Goal: Task Accomplishment & Management: Manage account settings

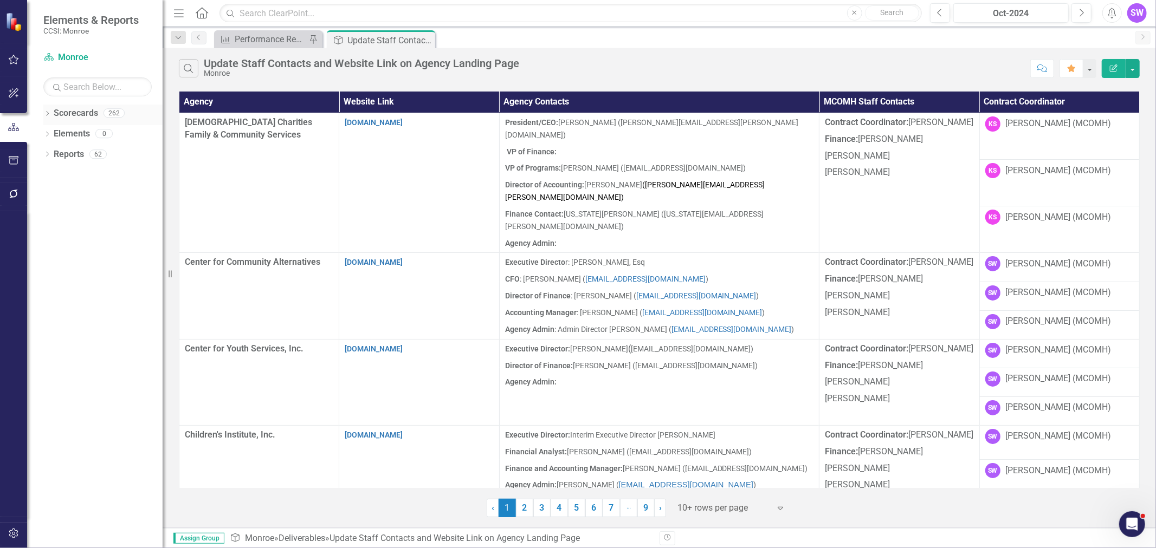
click at [44, 109] on div "Dropdown Scorecards 262" at bounding box center [102, 115] width 119 height 21
click at [46, 114] on icon "Dropdown" at bounding box center [47, 115] width 8 height 6
click at [55, 135] on icon "Dropdown" at bounding box center [53, 133] width 8 height 7
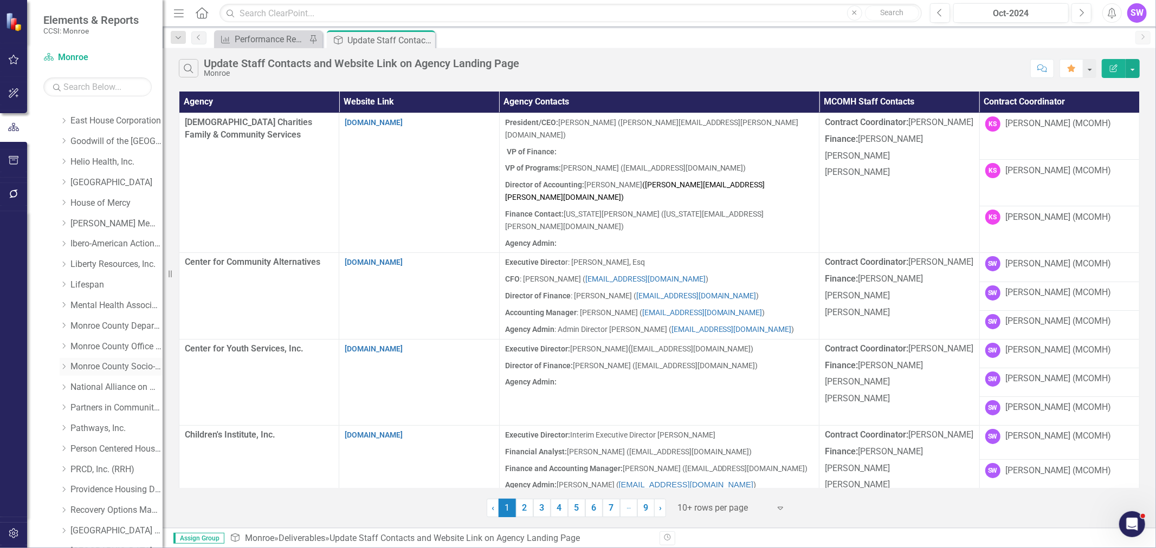
scroll to position [180, 0]
click at [62, 282] on icon "Dropdown" at bounding box center [64, 281] width 8 height 7
click at [94, 285] on link "Ibero-American Action League, Inc." at bounding box center [116, 281] width 92 height 12
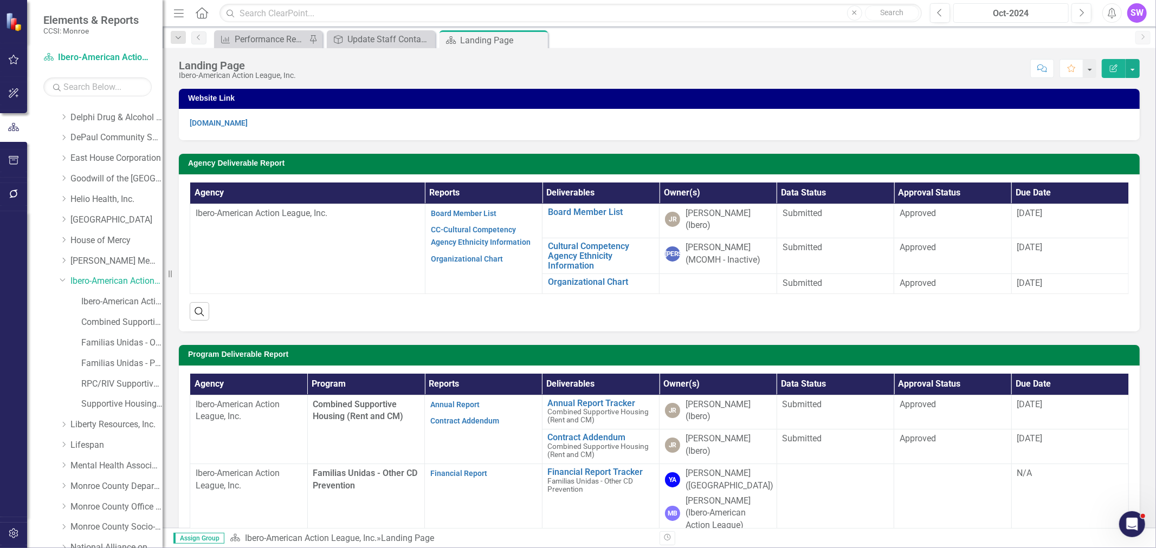
click at [1052, 12] on div "Oct-2024" at bounding box center [1011, 13] width 108 height 13
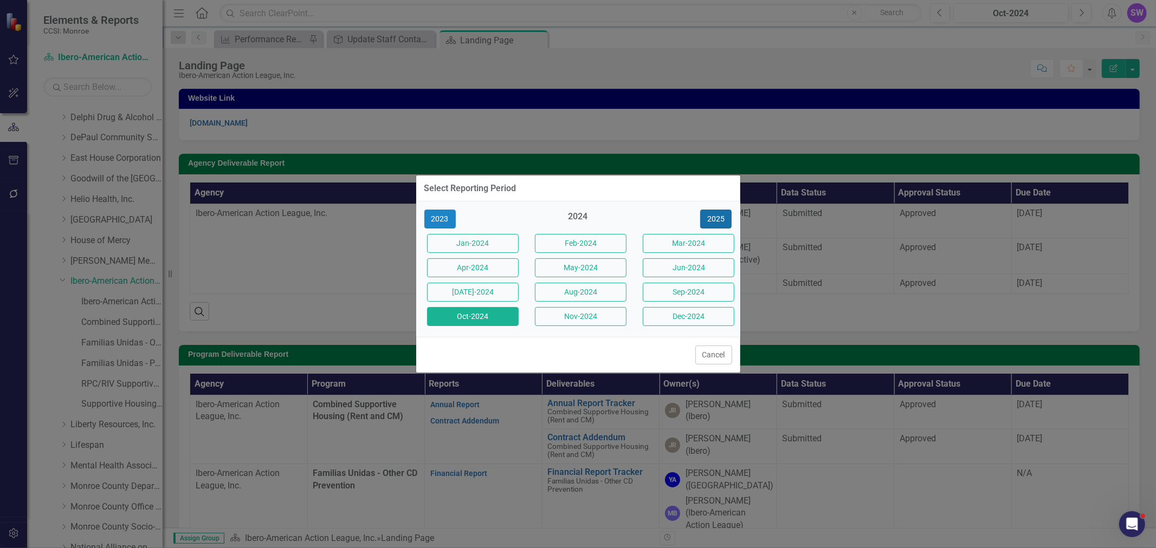
click at [724, 215] on button "2025" at bounding box center [715, 219] width 31 height 19
click at [590, 296] on button "Aug-2025" at bounding box center [581, 292] width 92 height 19
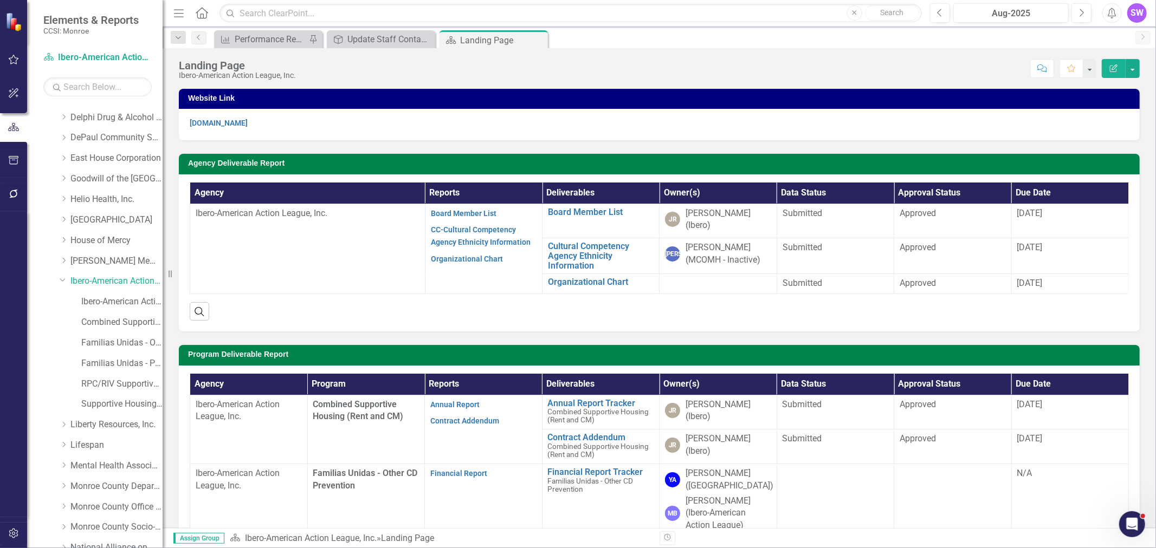
click at [1141, 14] on div "SW" at bounding box center [1137, 13] width 20 height 20
click at [1109, 35] on link "User Edit Profile" at bounding box center [1103, 33] width 86 height 20
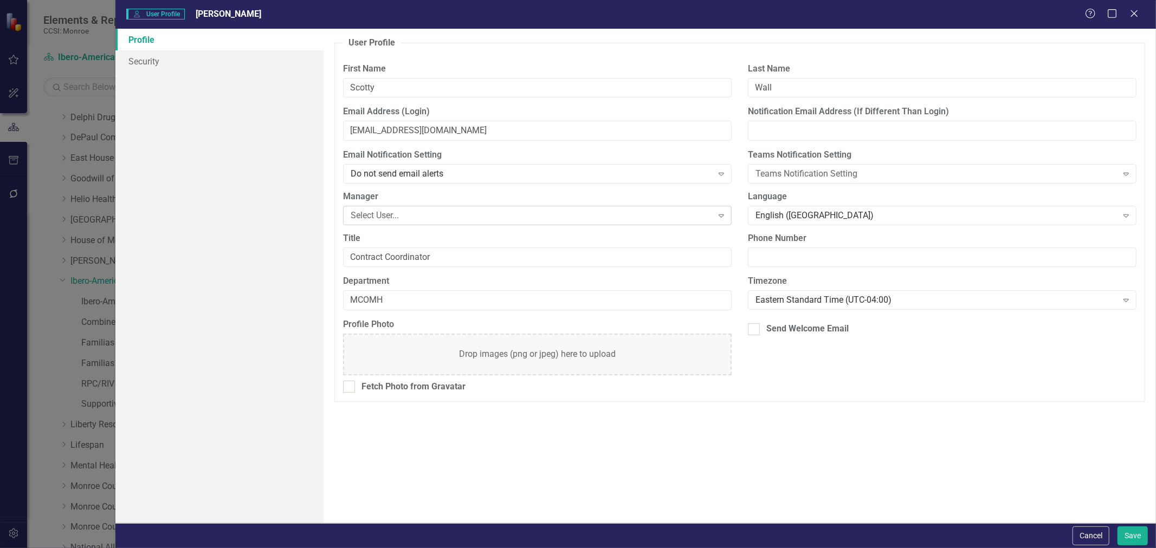
click at [443, 217] on div "Select User..." at bounding box center [531, 215] width 361 height 12
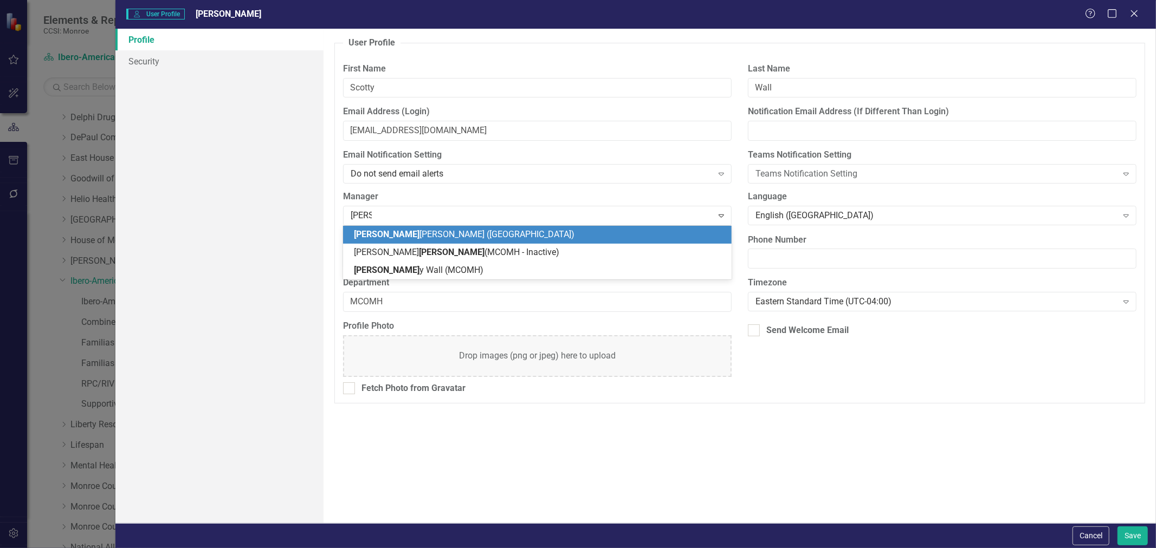
type input "scotty"
click at [407, 232] on span "[PERSON_NAME] (MCOMH)" at bounding box center [395, 234] width 82 height 10
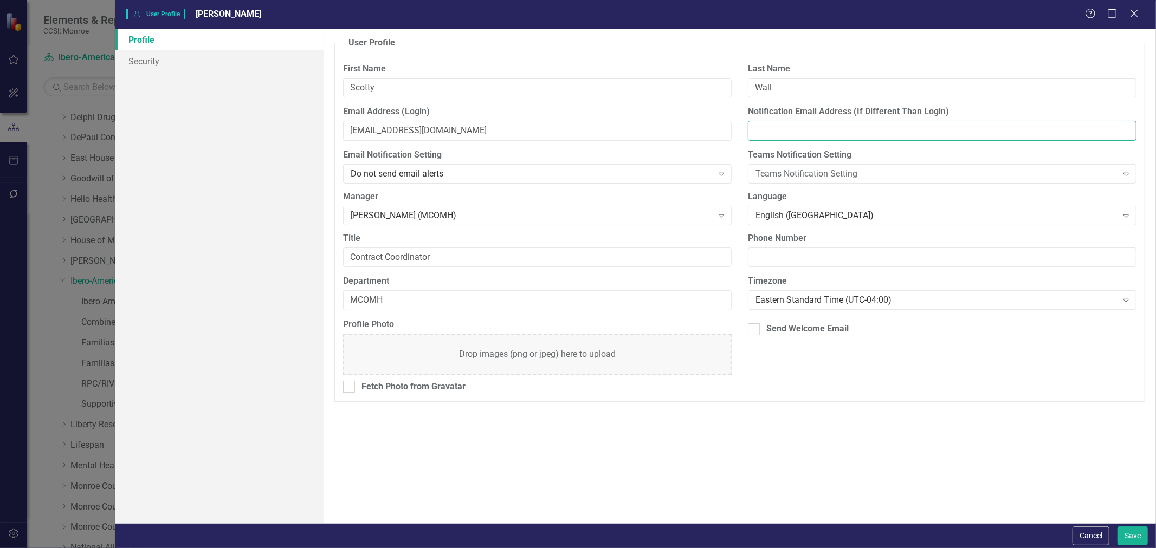
click at [815, 135] on input "Notification Email Address (If Different Than Login)" at bounding box center [942, 131] width 389 height 20
click at [1128, 172] on icon "Expand" at bounding box center [1126, 174] width 11 height 9
click at [1140, 538] on button "Save" at bounding box center [1132, 536] width 30 height 19
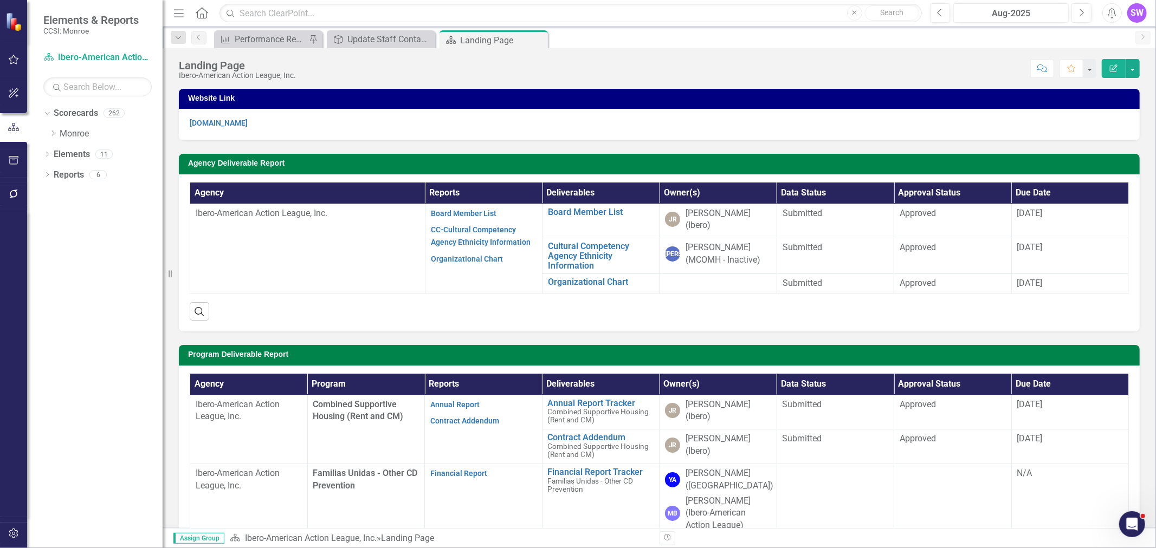
click at [1141, 14] on div "SW" at bounding box center [1137, 13] width 20 height 20
click at [1101, 138] on link "Logout Log Out" at bounding box center [1103, 137] width 86 height 20
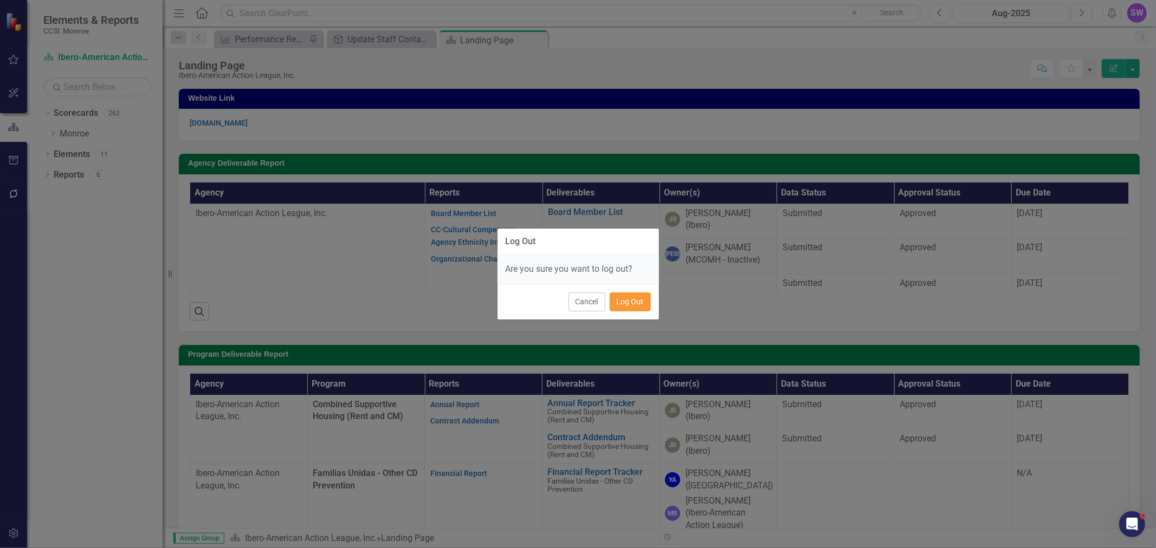
click at [638, 301] on button "Log Out" at bounding box center [630, 302] width 41 height 19
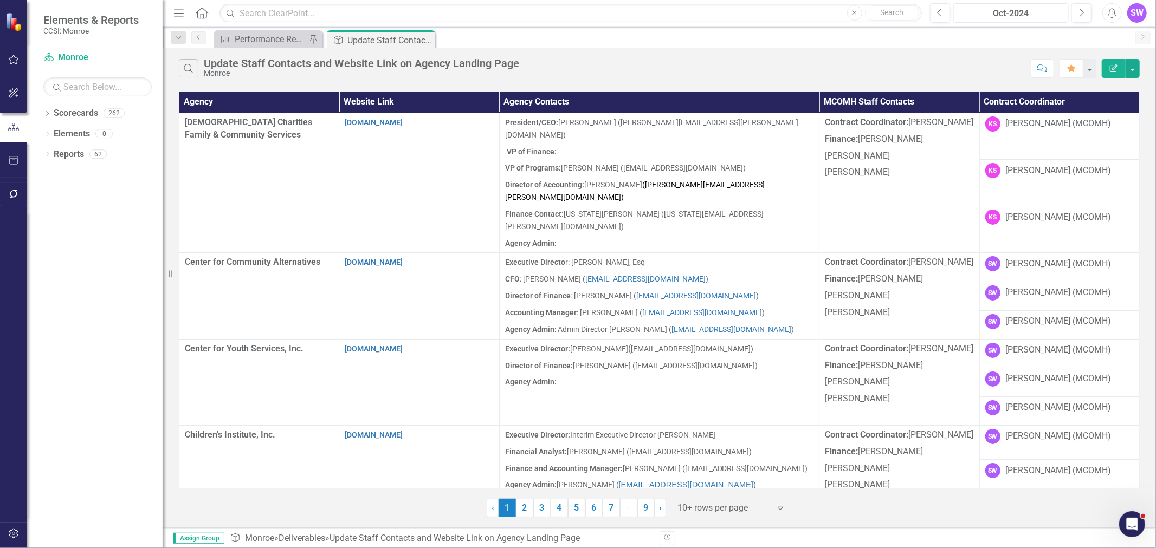
click at [1028, 15] on div "Oct-2024" at bounding box center [1011, 13] width 108 height 13
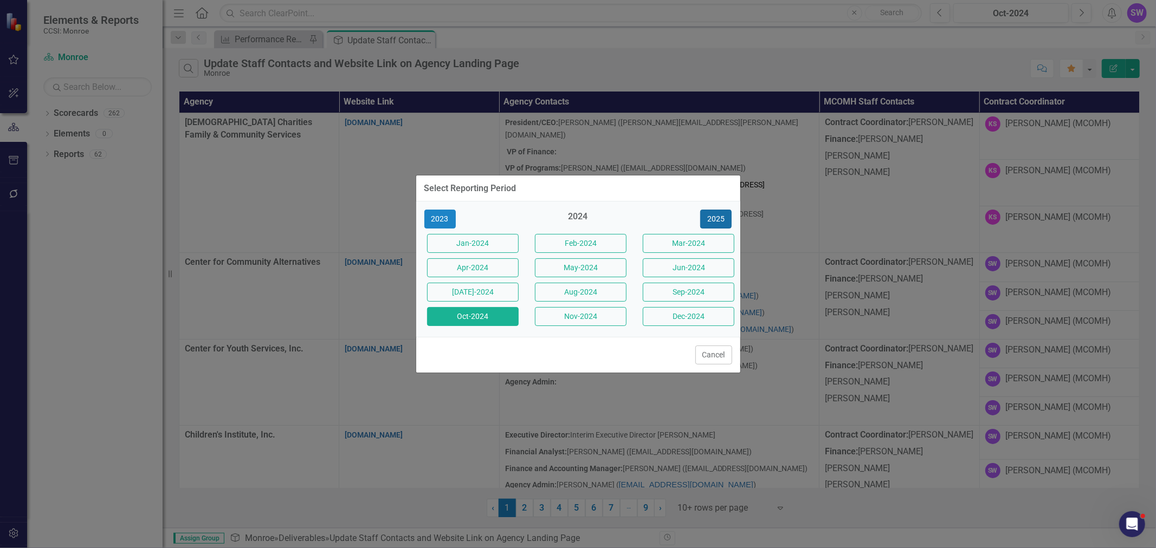
click at [723, 221] on button "2025" at bounding box center [715, 219] width 31 height 19
click at [598, 289] on button "Aug-2025" at bounding box center [581, 292] width 92 height 19
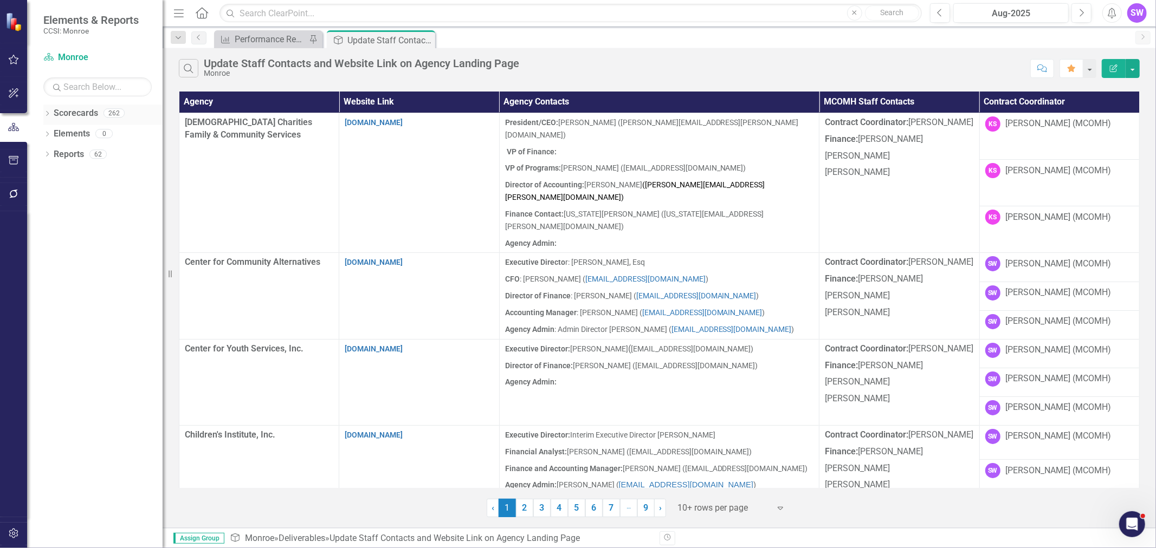
click at [47, 115] on icon "Dropdown" at bounding box center [47, 115] width 8 height 6
click at [51, 137] on div "Dropdown" at bounding box center [53, 134] width 8 height 9
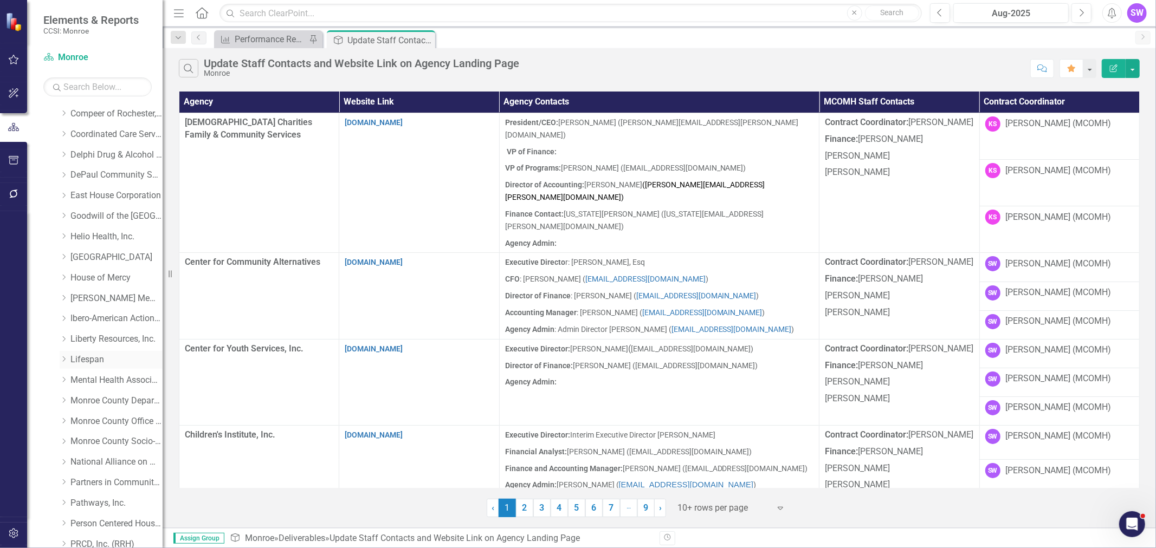
scroll to position [180, 0]
click at [68, 279] on div "Dropdown" at bounding box center [65, 281] width 11 height 9
click at [95, 284] on link "Ibero-American Action League, Inc." at bounding box center [116, 281] width 92 height 12
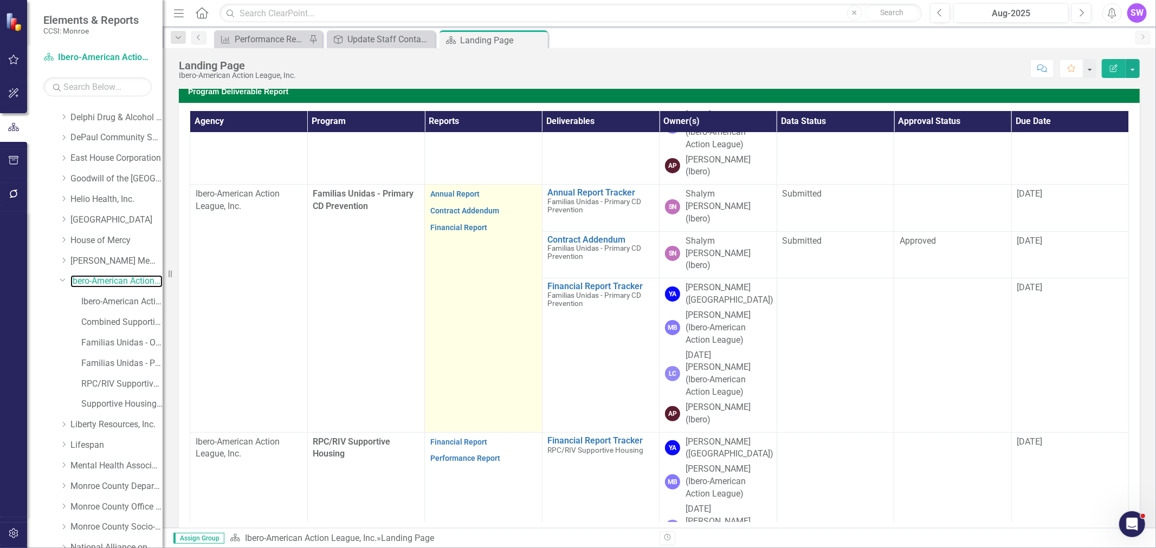
scroll to position [180, 0]
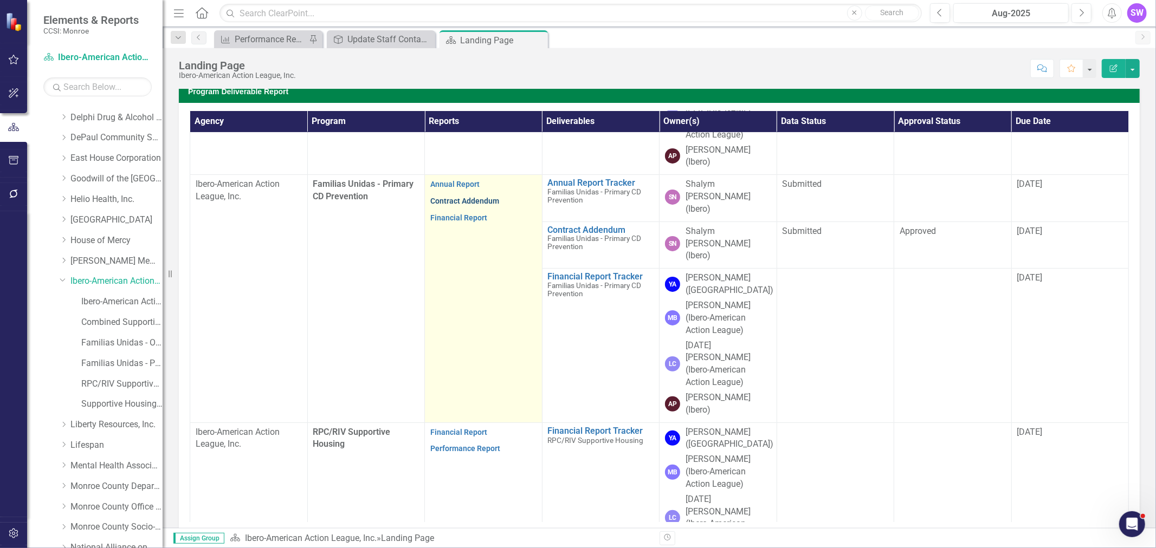
click at [472, 197] on link "Contract Addendum" at bounding box center [464, 201] width 69 height 9
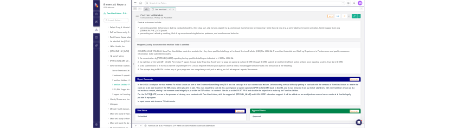
scroll to position [814, 0]
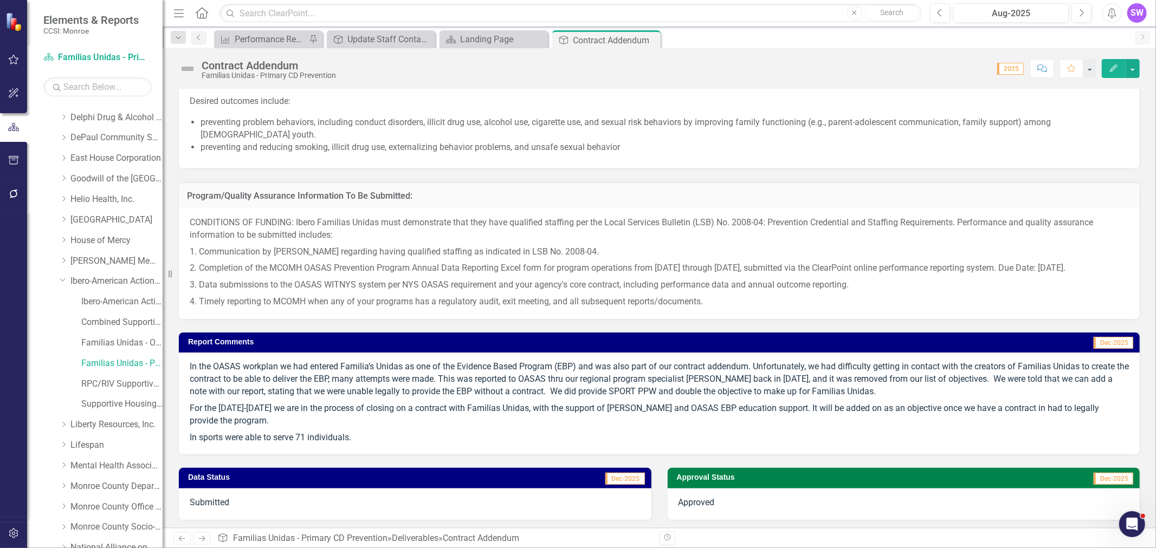
click at [618, 164] on div "Desired outcomes include: preventing problem behaviors, including conduct disor…" at bounding box center [659, 127] width 961 height 81
click at [653, 156] on p at bounding box center [659, 157] width 939 height 2
click at [63, 427] on icon "Dropdown" at bounding box center [64, 425] width 8 height 7
click at [89, 426] on link "Liberty Resources, Inc." at bounding box center [116, 425] width 92 height 12
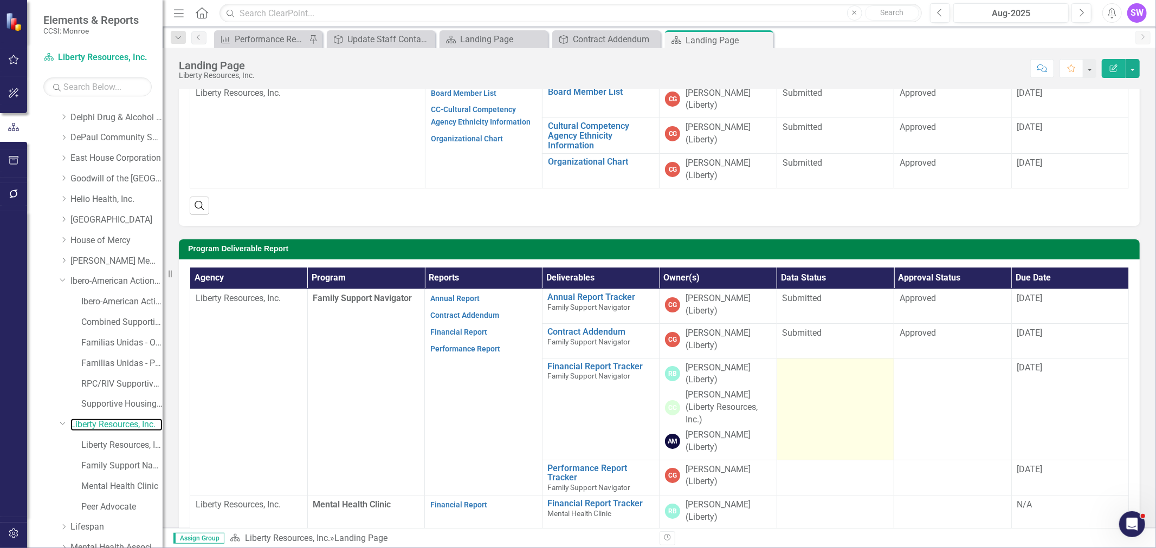
scroll to position [60, 0]
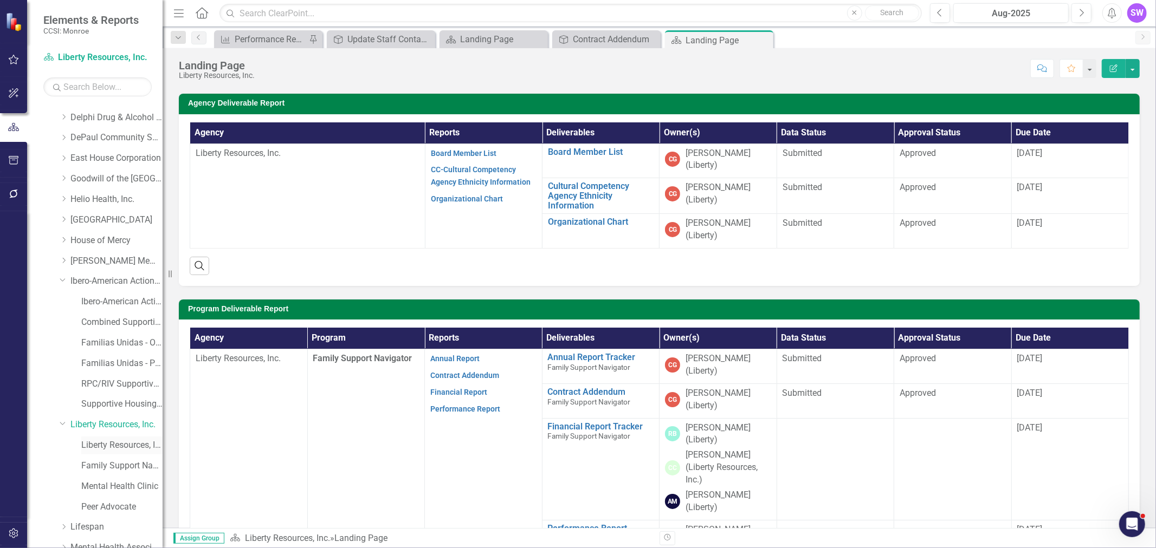
click at [112, 445] on link "Liberty Resources, Inc. (MCOMH Internal)" at bounding box center [121, 445] width 81 height 12
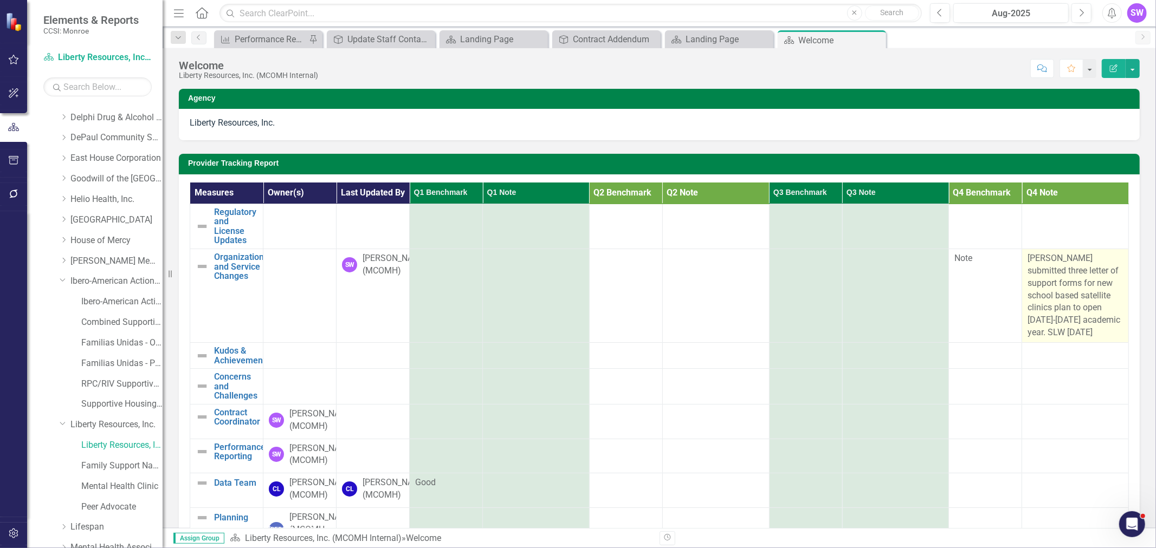
click at [1071, 311] on span "Joanna Barnard submitted three letter of support forms for new school based sat…" at bounding box center [1073, 295] width 93 height 85
click at [1071, 312] on span "Joanna Barnard submitted three letter of support forms for new school based sat…" at bounding box center [1073, 295] width 93 height 85
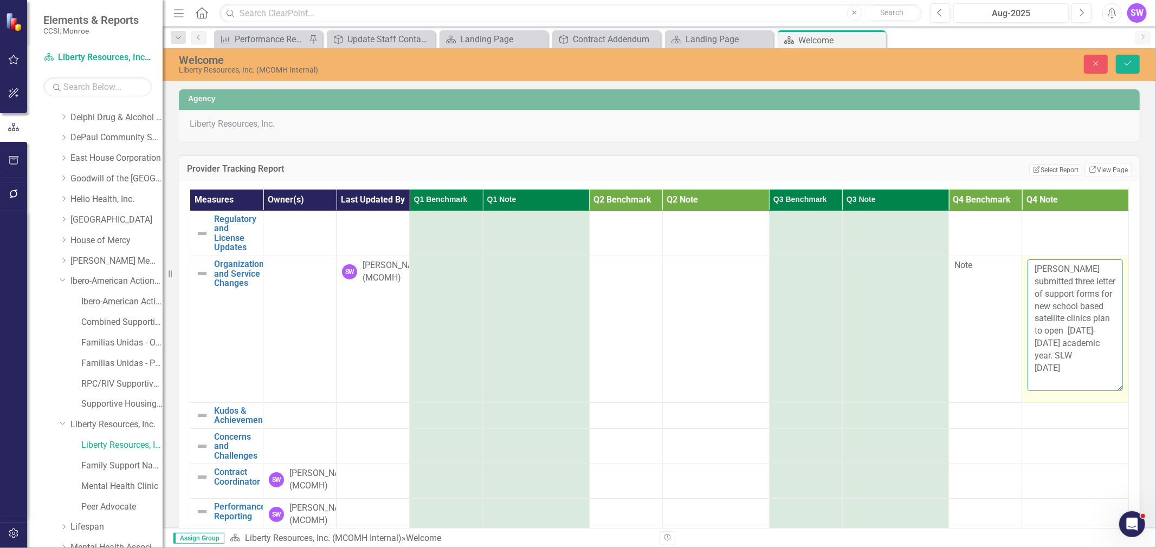
click at [1061, 387] on textarea "Joanna Barnard submitted three letter of support forms for new school based sat…" at bounding box center [1074, 325] width 95 height 131
type textarea "Joanna Barnard submitted three letter of support forms for new school based sat…"
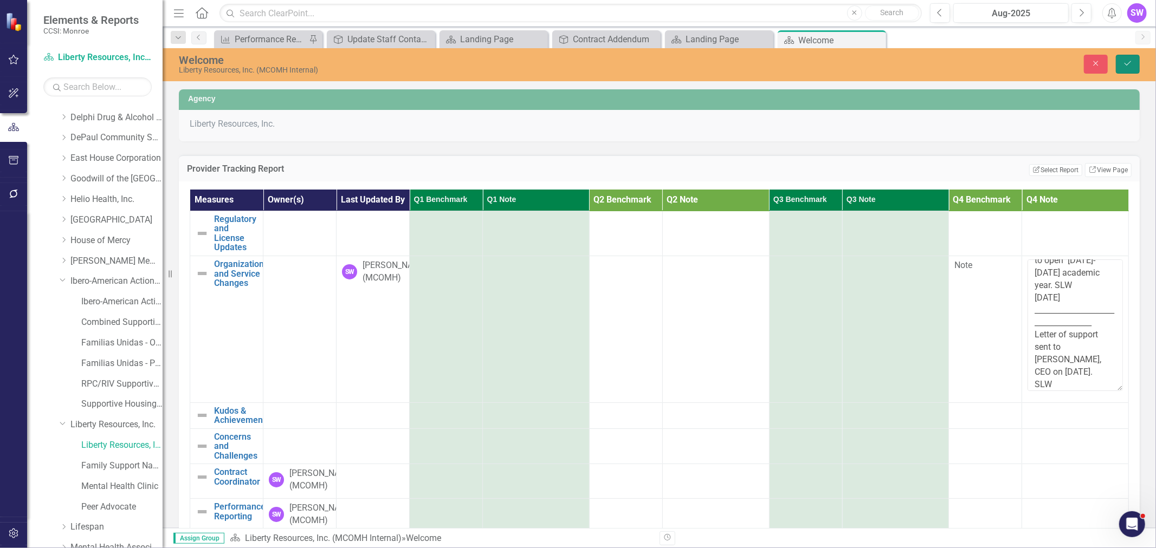
click at [1130, 65] on icon "Save" at bounding box center [1128, 64] width 10 height 8
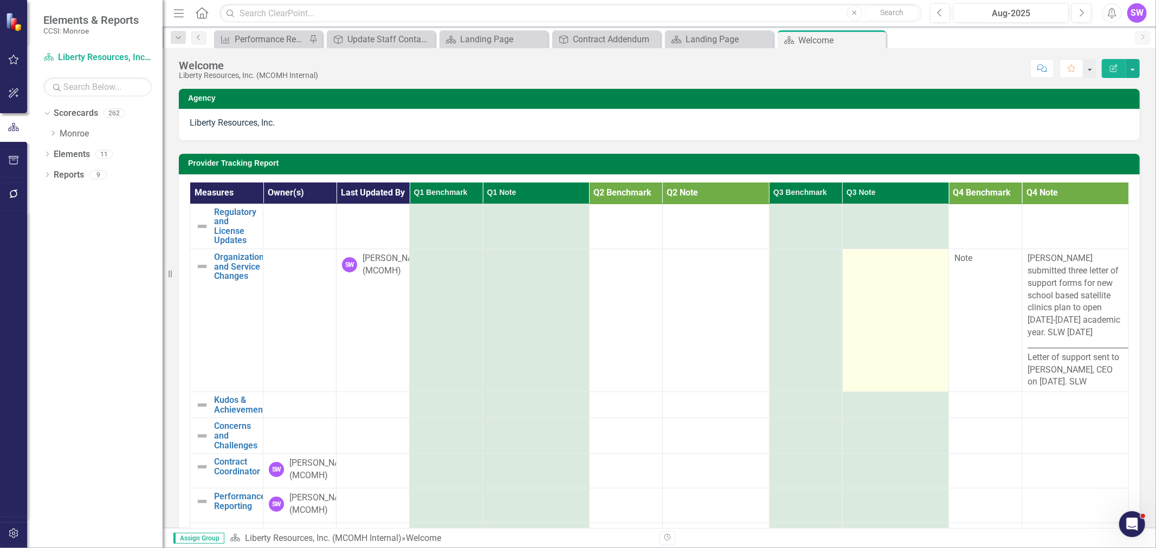
scroll to position [0, 0]
